Goal: Navigation & Orientation: Find specific page/section

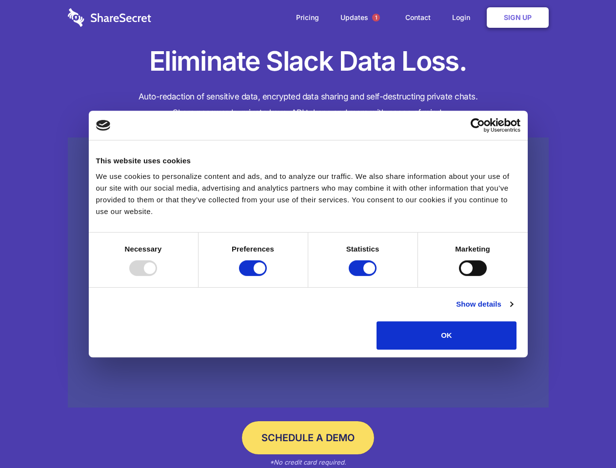
click at [157, 276] on div at bounding box center [143, 268] width 28 height 16
click at [267, 276] on input "Preferences" at bounding box center [253, 268] width 28 height 16
checkbox input "false"
click at [364, 276] on input "Statistics" at bounding box center [363, 268] width 28 height 16
checkbox input "false"
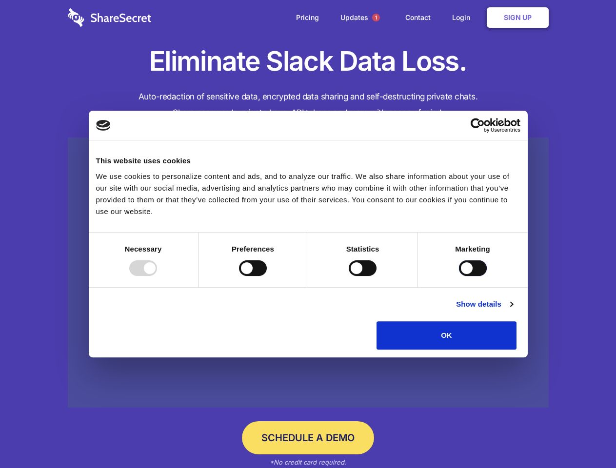
click at [459, 276] on input "Marketing" at bounding box center [473, 268] width 28 height 16
checkbox input "true"
click at [512, 310] on link "Show details" at bounding box center [484, 304] width 57 height 12
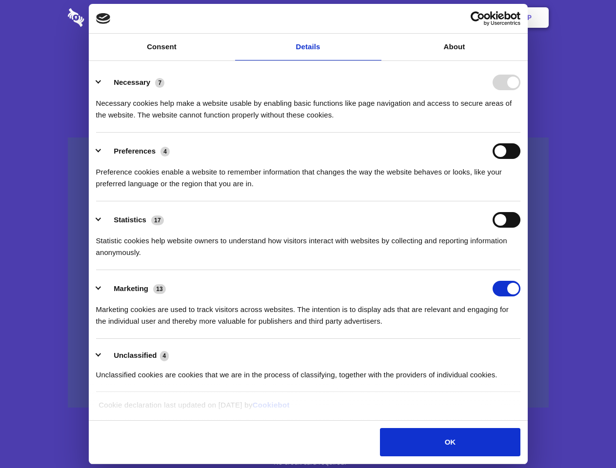
click at [520, 90] on div "Necessary 7" at bounding box center [308, 83] width 424 height 16
click at [375, 18] on span "1" at bounding box center [376, 18] width 8 height 8
